Goal: Task Accomplishment & Management: Use online tool/utility

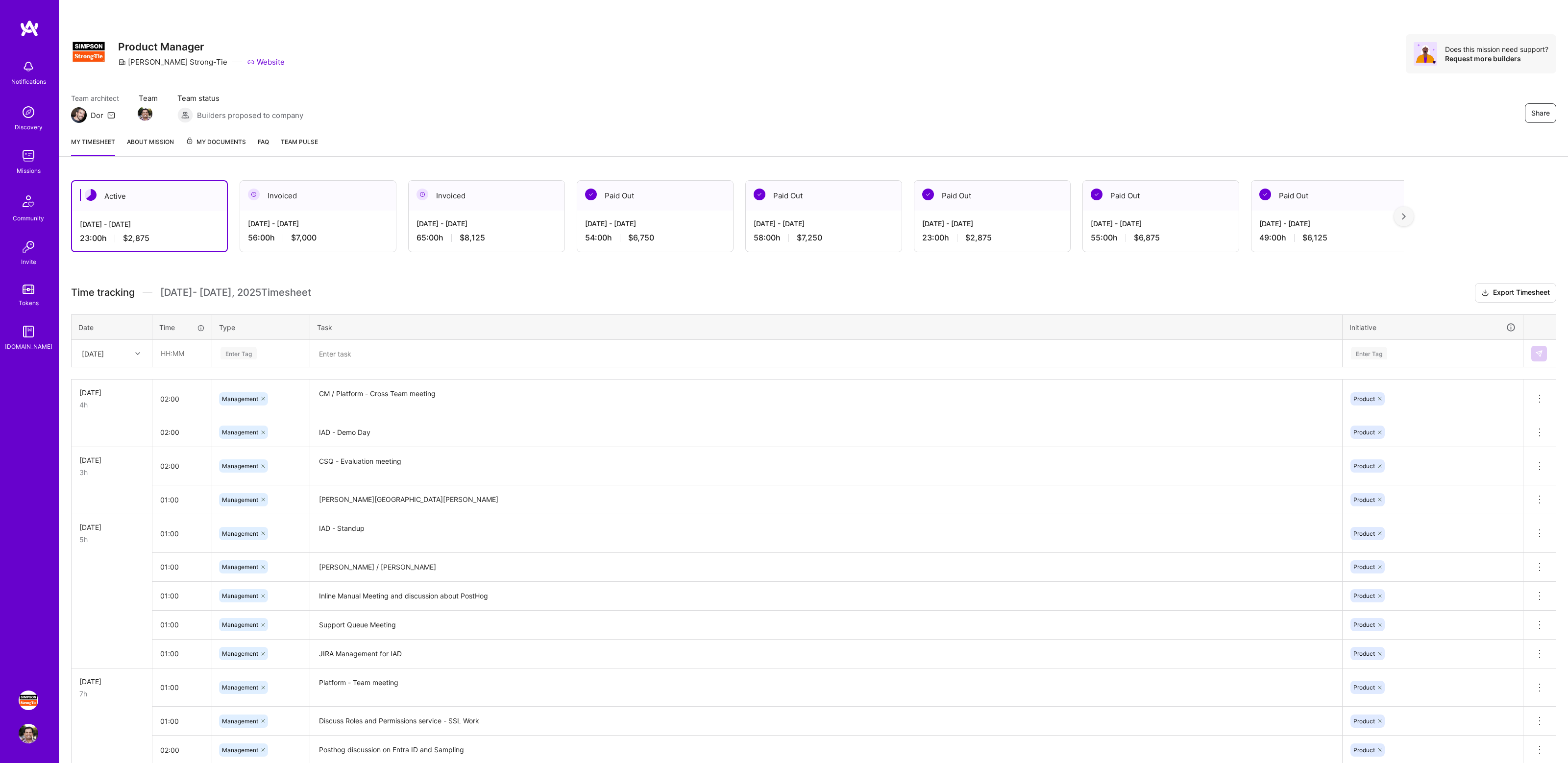
click at [864, 290] on h3 "Time tracking [DATE] - [DATE] Timesheet Export Timesheet" at bounding box center [813, 293] width 1485 height 20
click at [883, 287] on h3 "Time tracking [DATE] - [DATE] Timesheet Export Timesheet" at bounding box center [813, 293] width 1485 height 20
click at [173, 358] on input "text" at bounding box center [182, 353] width 58 height 26
type input "01:00"
type input "ma"
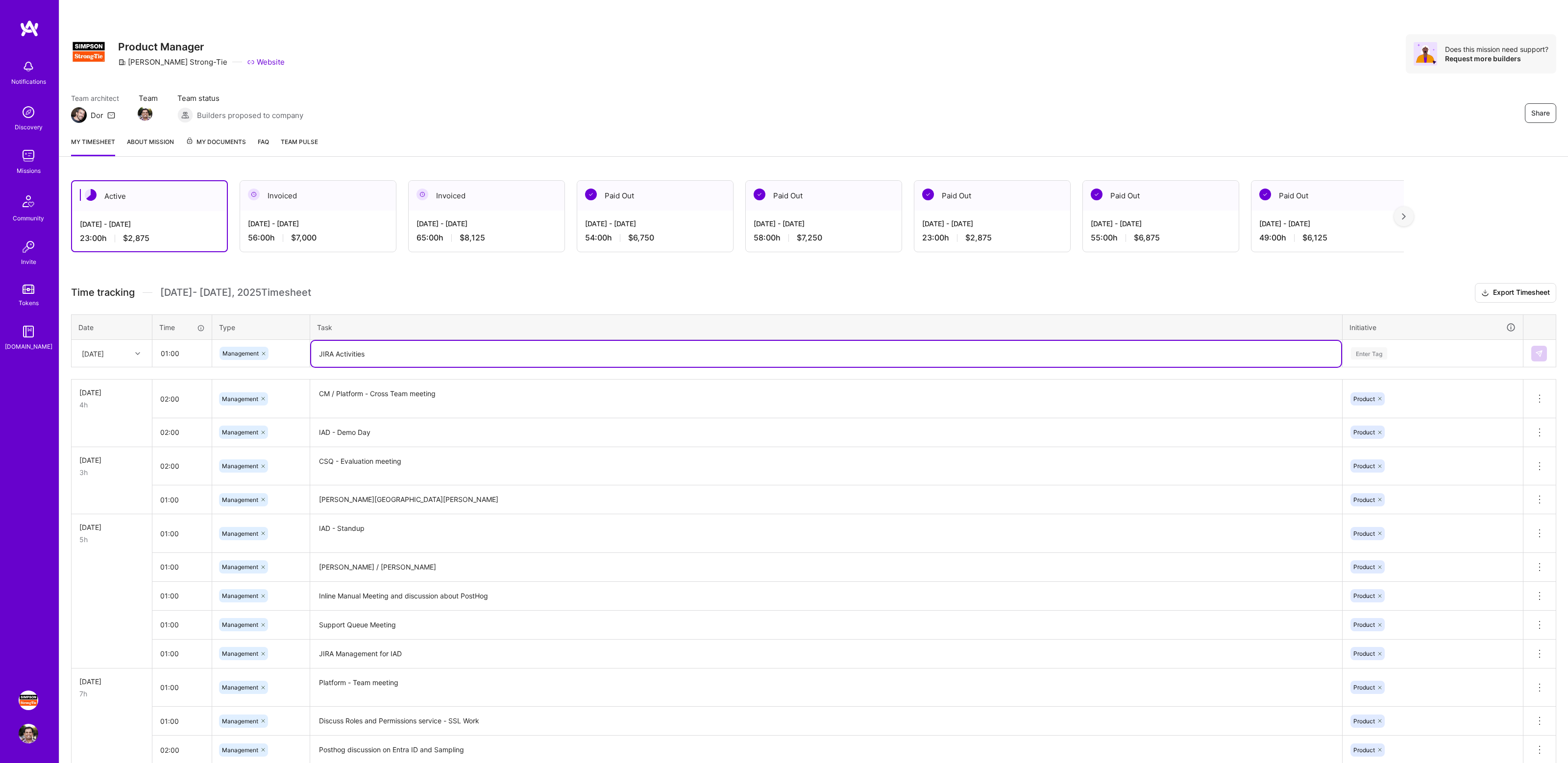
click at [349, 356] on textarea "JIRA Activities" at bounding box center [826, 354] width 1030 height 26
type textarea "JIRA Maintenance for IAD"
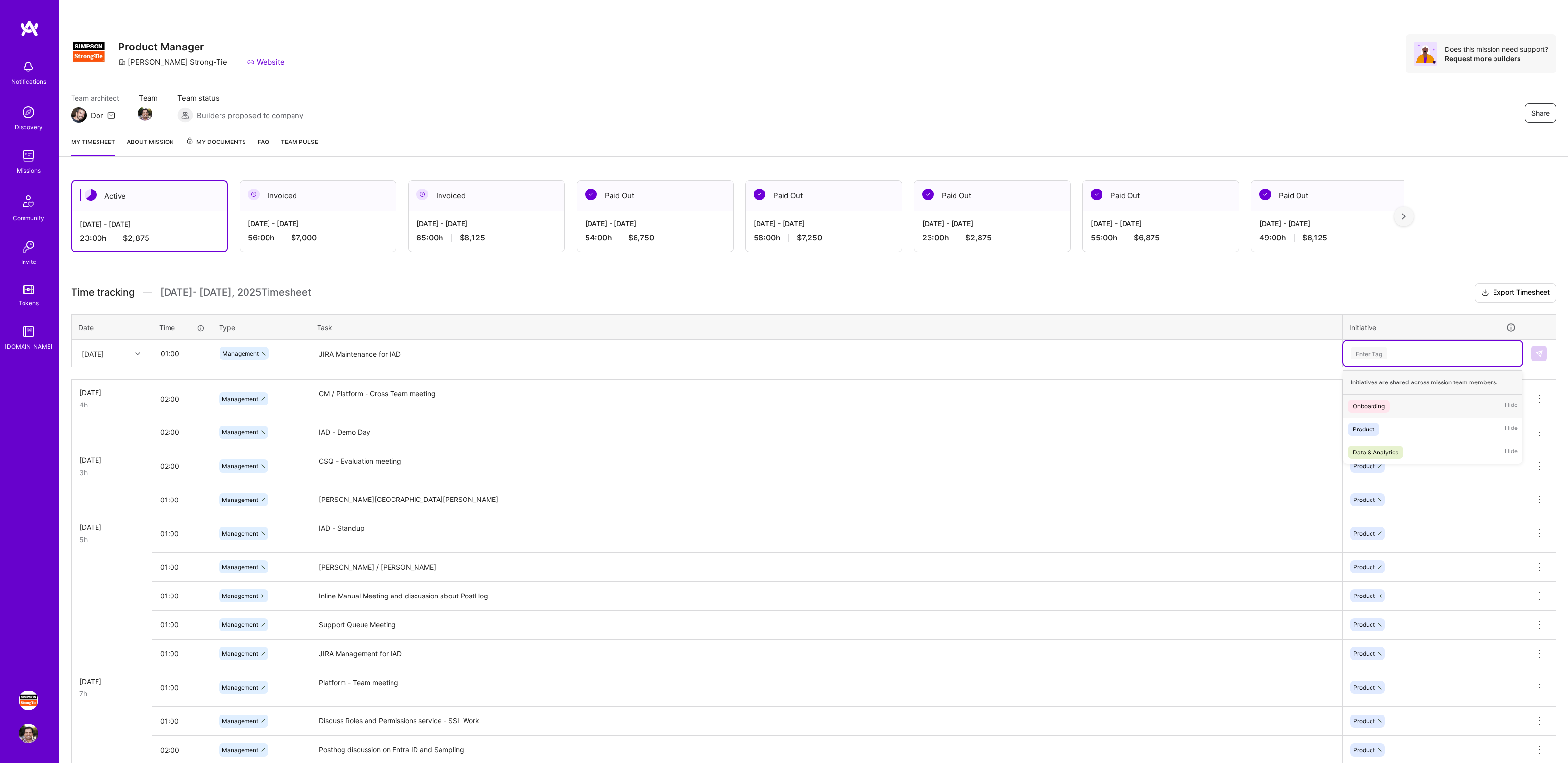
click at [1363, 348] on div "Enter Tag" at bounding box center [1369, 353] width 36 height 15
click at [1382, 424] on div "Product Hide" at bounding box center [1432, 429] width 179 height 23
click at [1534, 355] on button at bounding box center [1540, 354] width 16 height 16
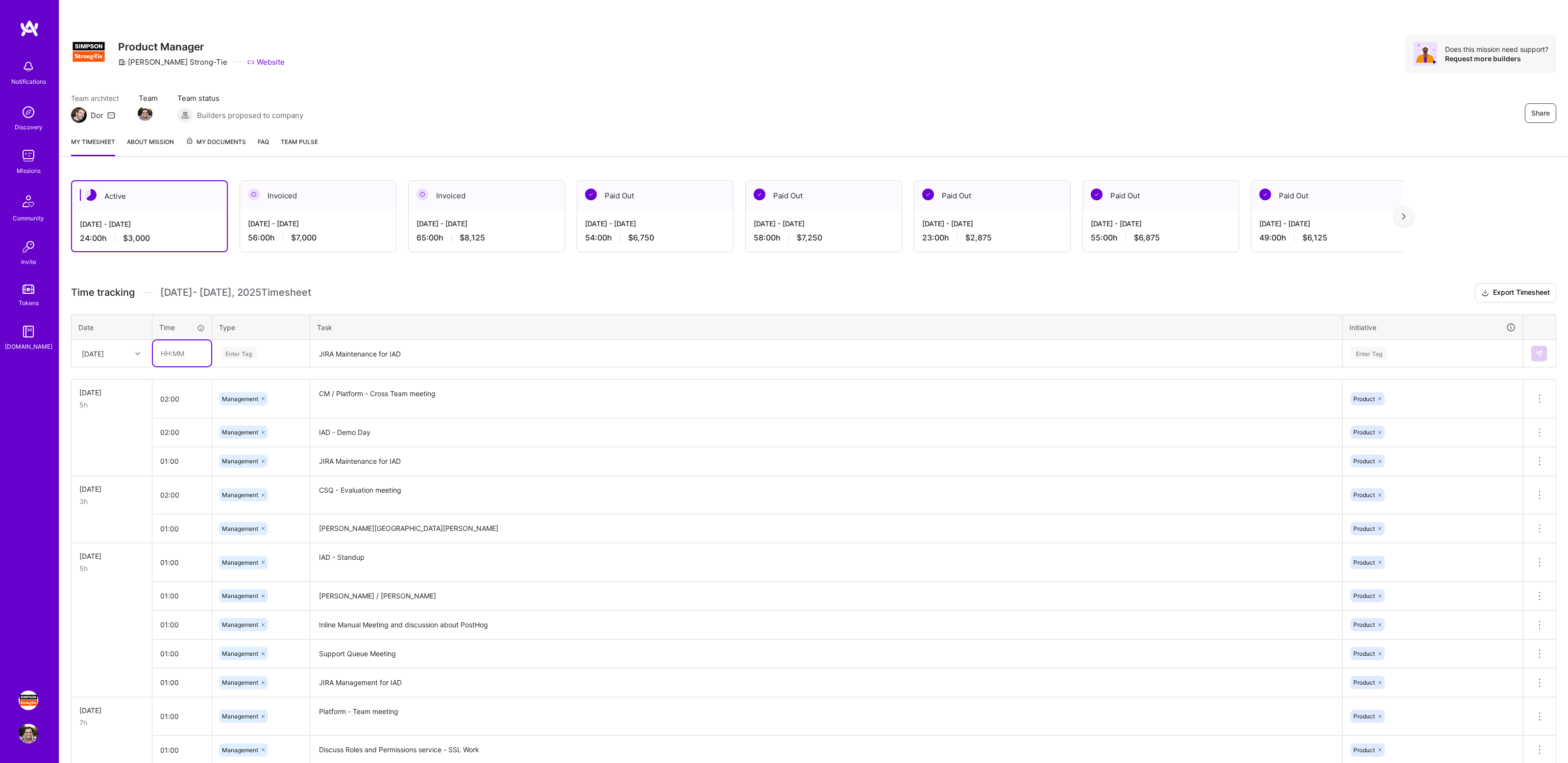
click at [176, 354] on input "text" at bounding box center [182, 353] width 58 height 26
type input "01:00"
type input "mana"
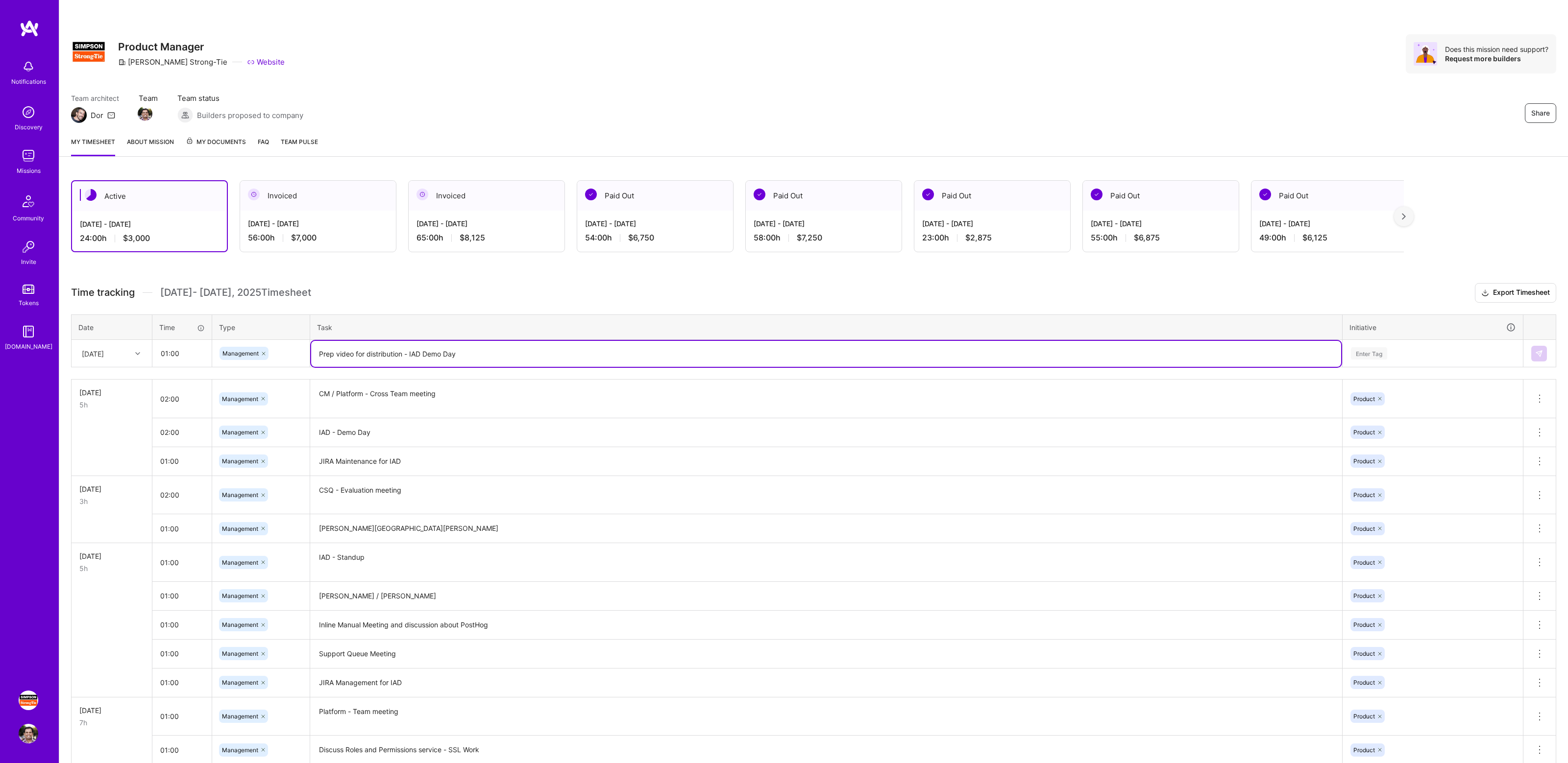
type textarea "Prep video for distribution - IAD Demo Day"
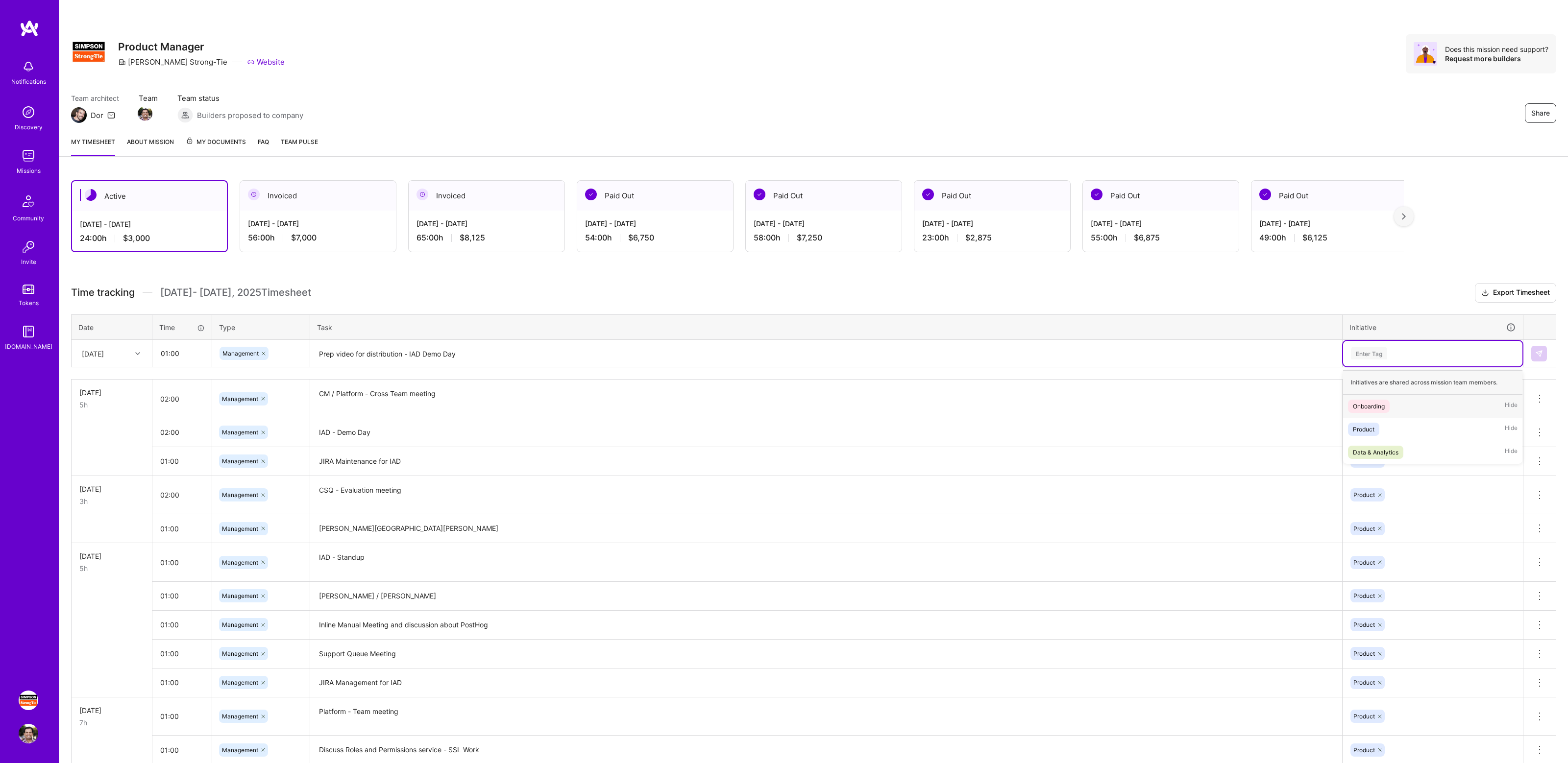
click at [1399, 352] on div "Enter Tag" at bounding box center [1433, 353] width 165 height 13
click at [1383, 426] on div "Product Hide" at bounding box center [1432, 429] width 179 height 23
click at [1541, 352] on img at bounding box center [1540, 354] width 8 height 8
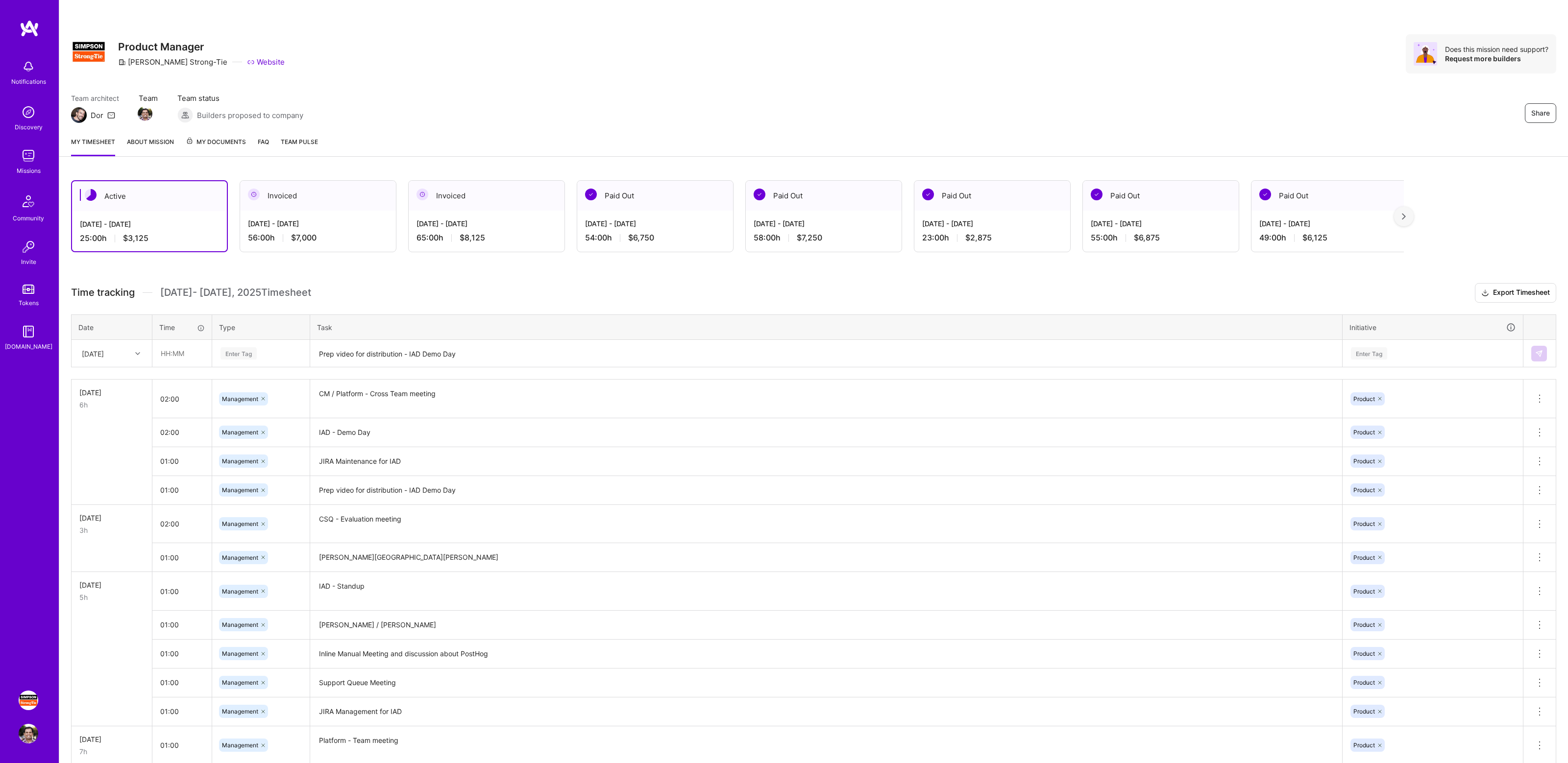
click at [501, 273] on div "Active [DATE] - [DATE] 25:00 h $3,125 Invoiced [DATE] - [DATE] 56:00 h $7,000 I…" at bounding box center [814, 639] width 1509 height 940
